Goal: Task Accomplishment & Management: Use online tool/utility

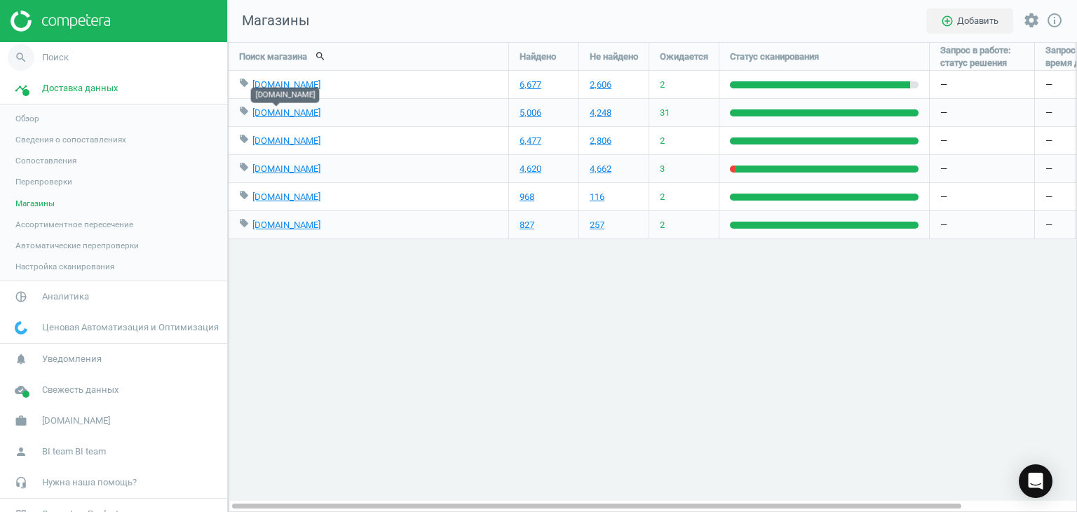
scroll to position [491, 870]
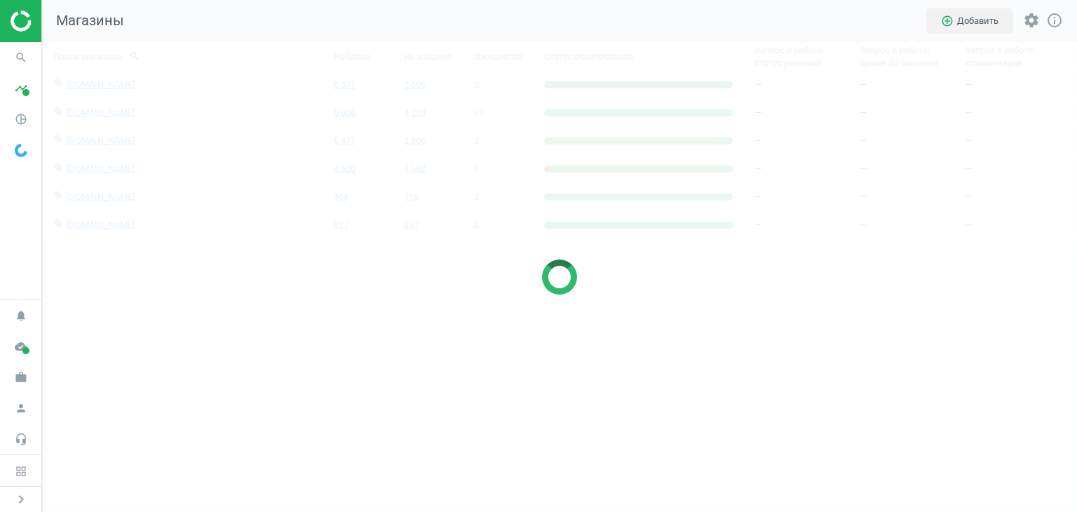
scroll to position [491, 1056]
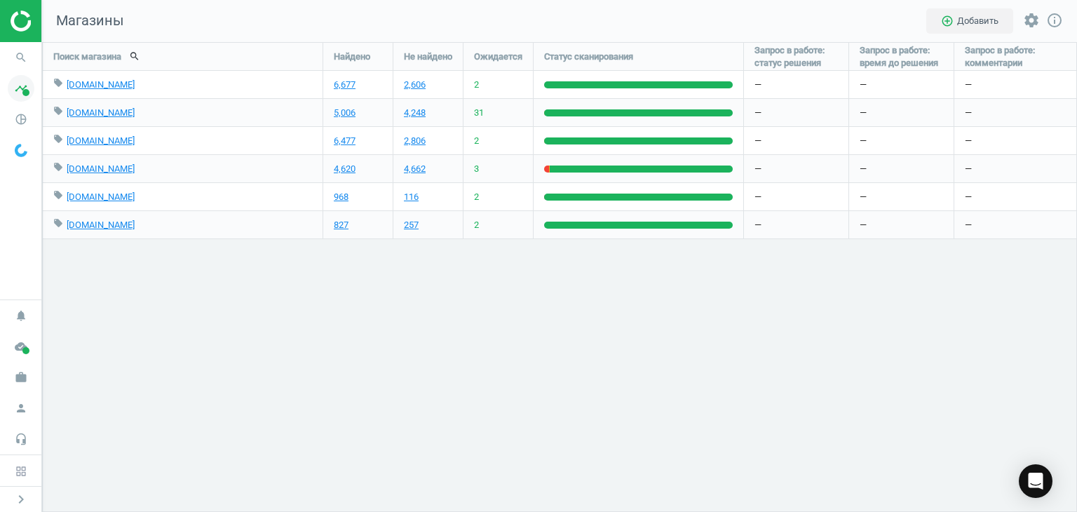
click at [15, 86] on icon "timeline" at bounding box center [21, 88] width 27 height 27
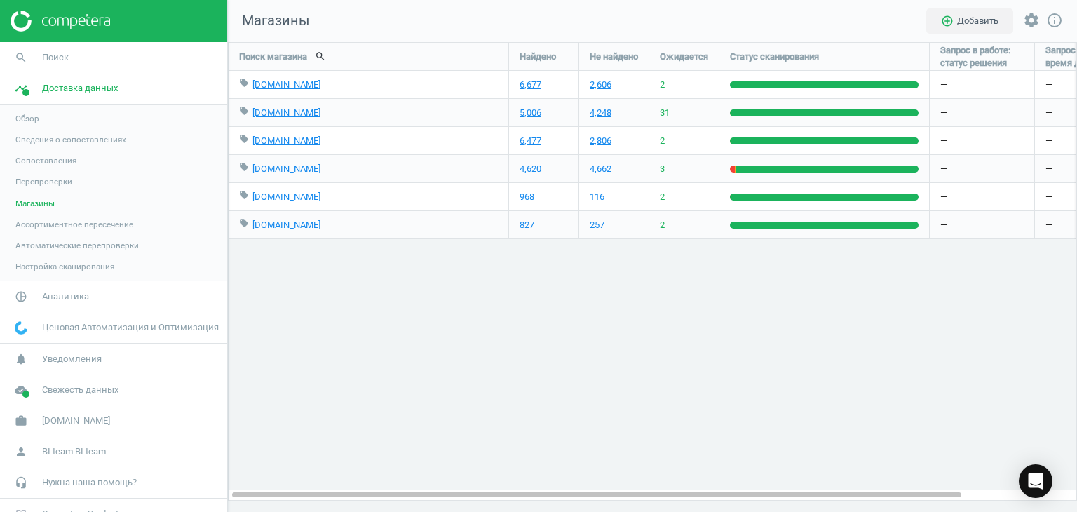
scroll to position [491, 870]
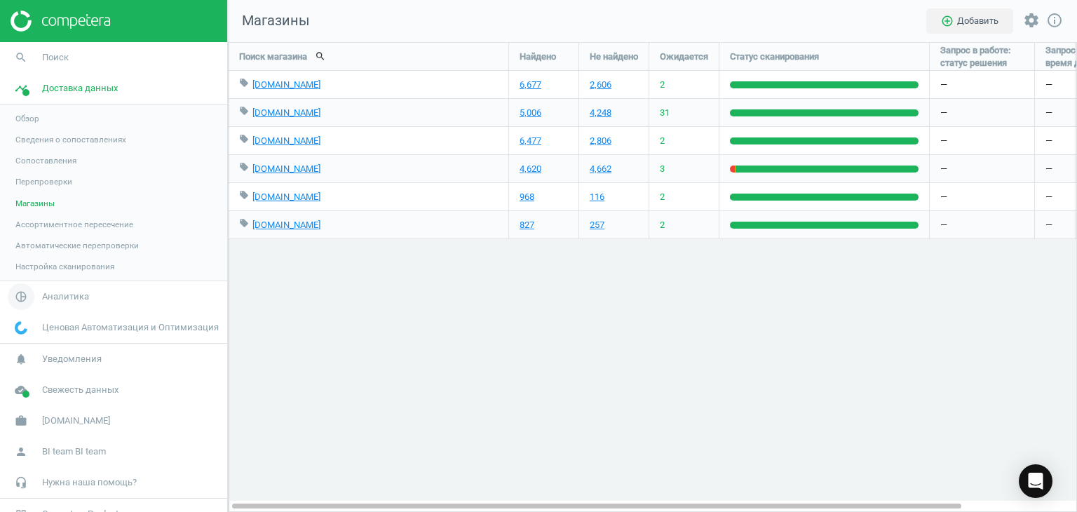
click at [56, 298] on span "Аналитика" at bounding box center [65, 296] width 47 height 13
click at [33, 172] on span "Товары" at bounding box center [29, 170] width 29 height 11
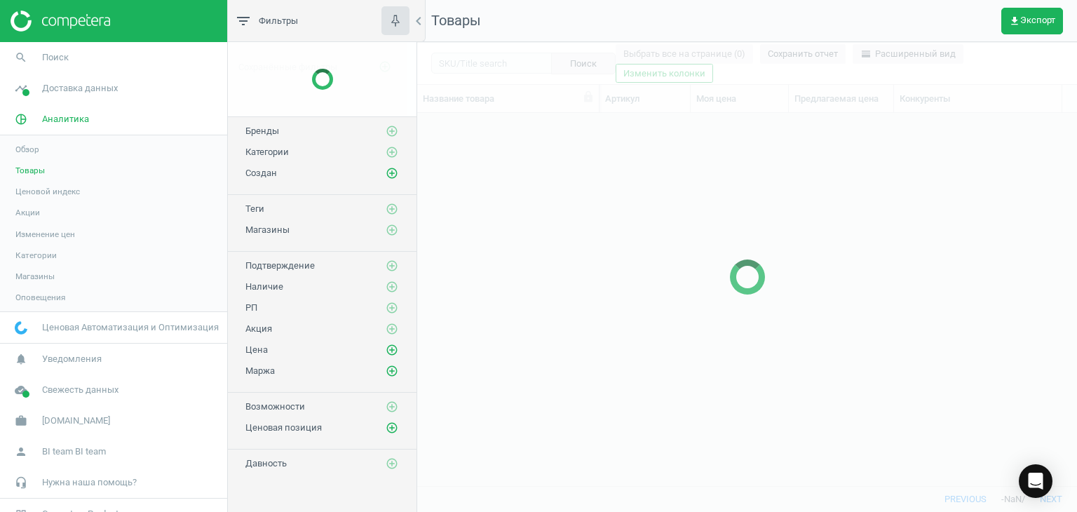
scroll to position [351, 649]
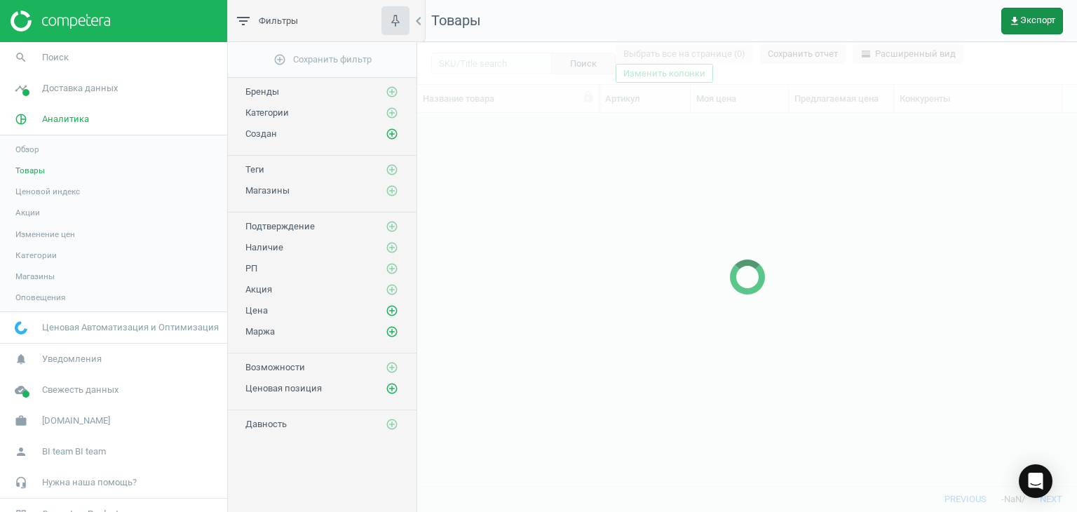
click at [1014, 27] on button "get_app Экспорт" at bounding box center [1032, 21] width 62 height 27
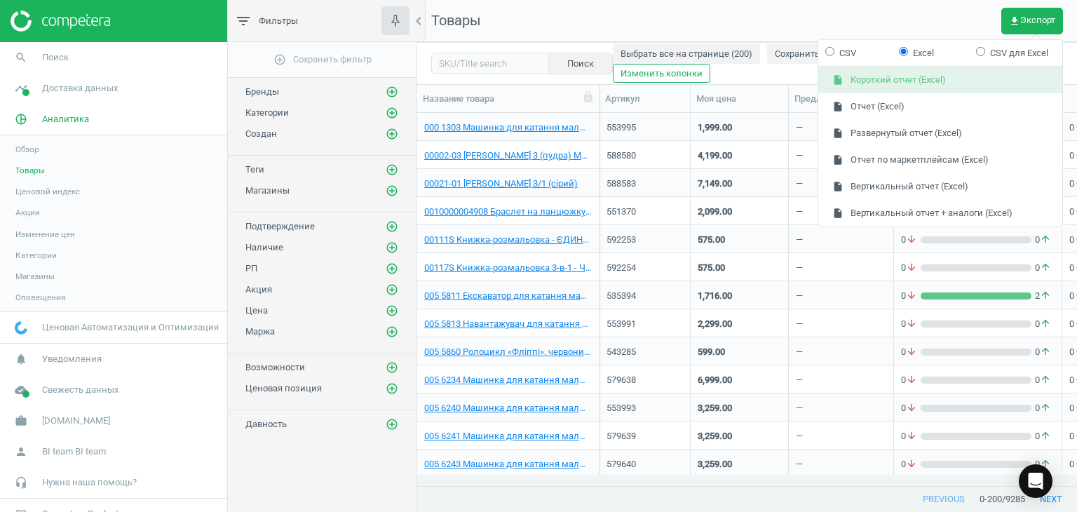
click at [911, 86] on button "insert_drive_file Короткий отчет (Excel)" at bounding box center [940, 80] width 244 height 27
